Goal: Find specific page/section: Find specific page/section

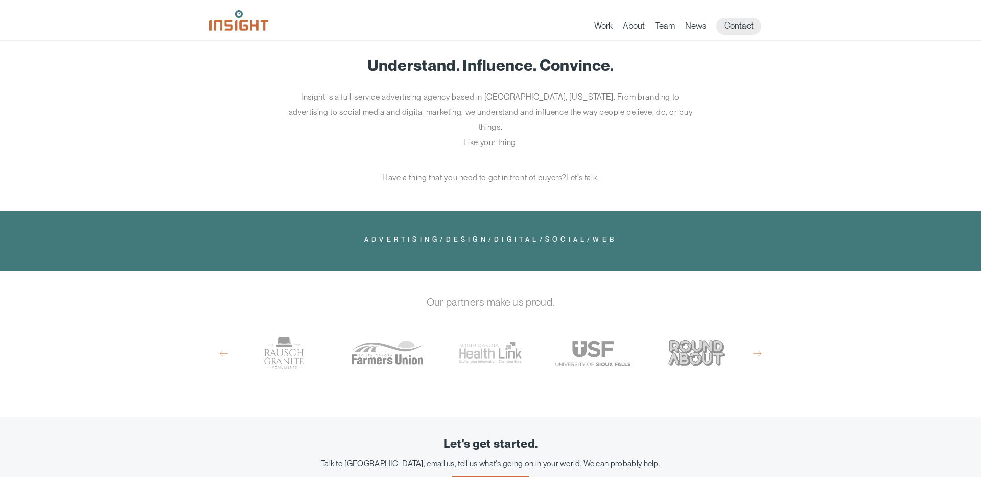
scroll to position [539, 0]
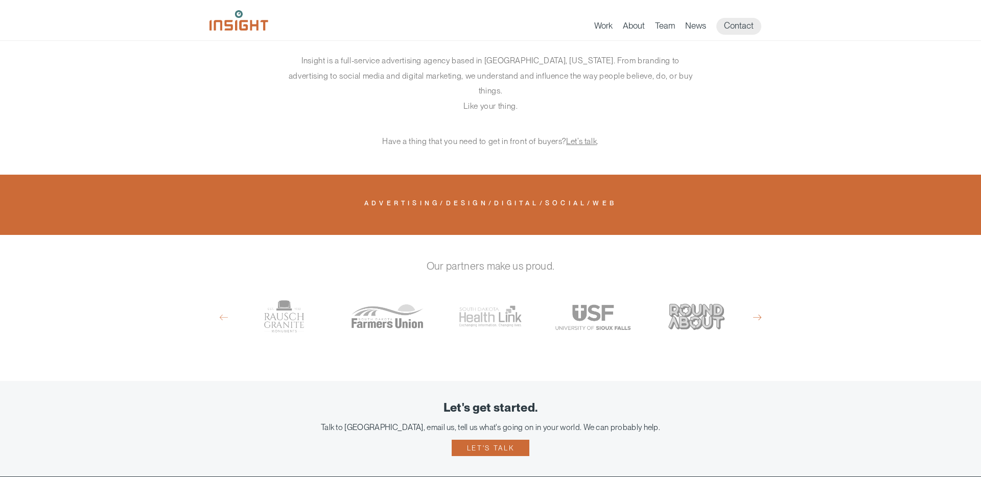
click at [760, 313] on button "Next" at bounding box center [757, 317] width 8 height 9
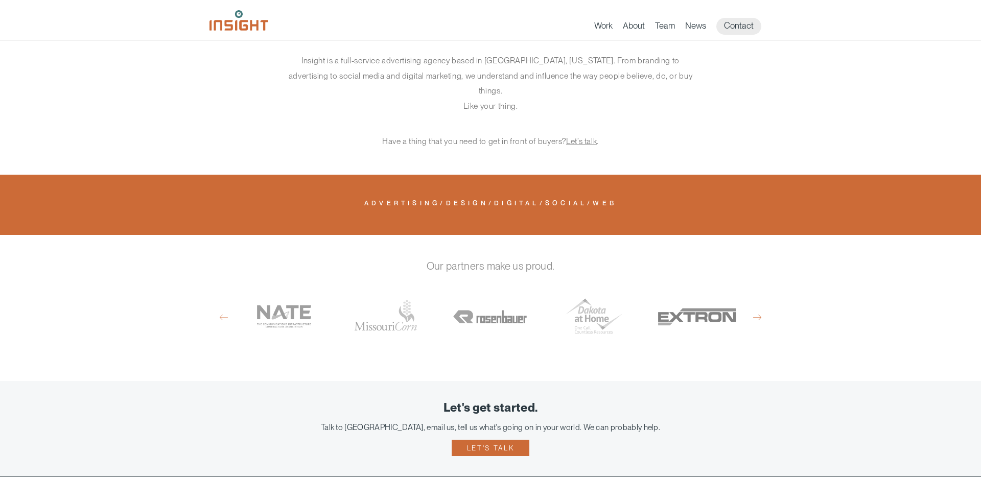
click at [759, 313] on button "Next" at bounding box center [757, 317] width 8 height 9
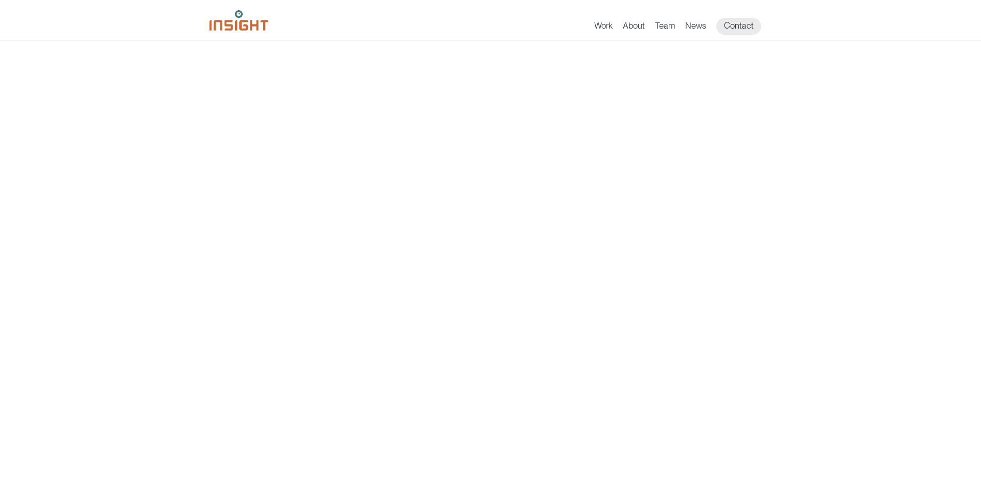
scroll to position [0, 0]
click at [673, 26] on link "Team" at bounding box center [665, 27] width 20 height 14
